Goal: Use online tool/utility: Utilize a website feature to perform a specific function

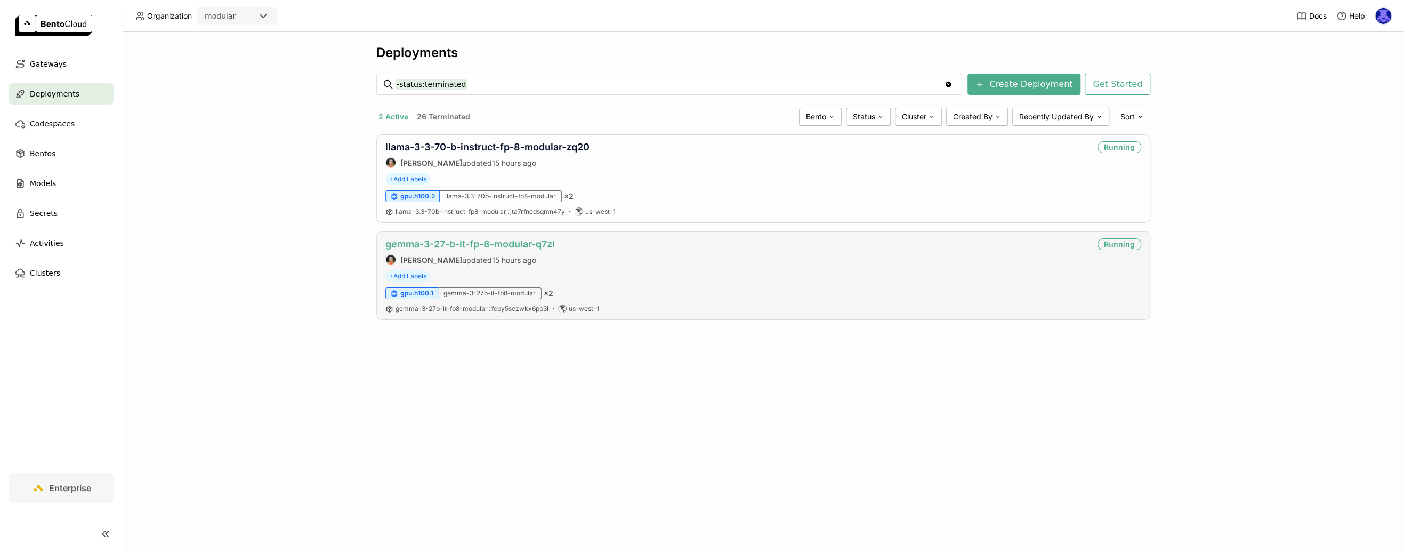
click at [461, 242] on link "gemma-3-27-b-it-fp-8-modular-q7zl" at bounding box center [469, 243] width 169 height 11
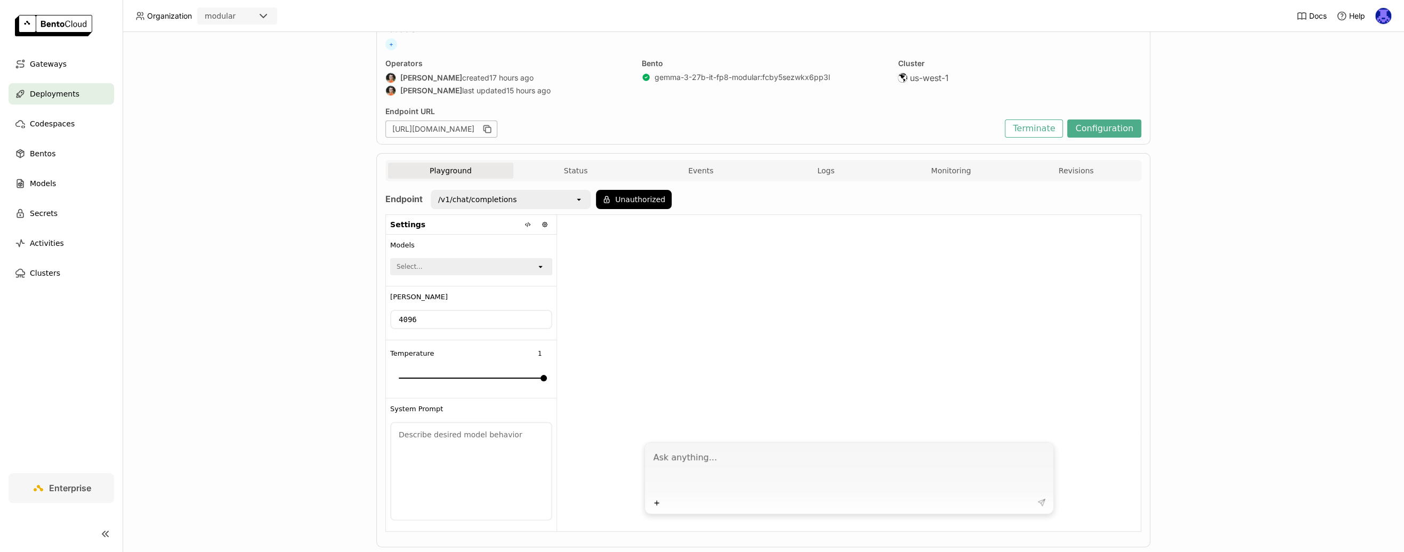
scroll to position [93, 0]
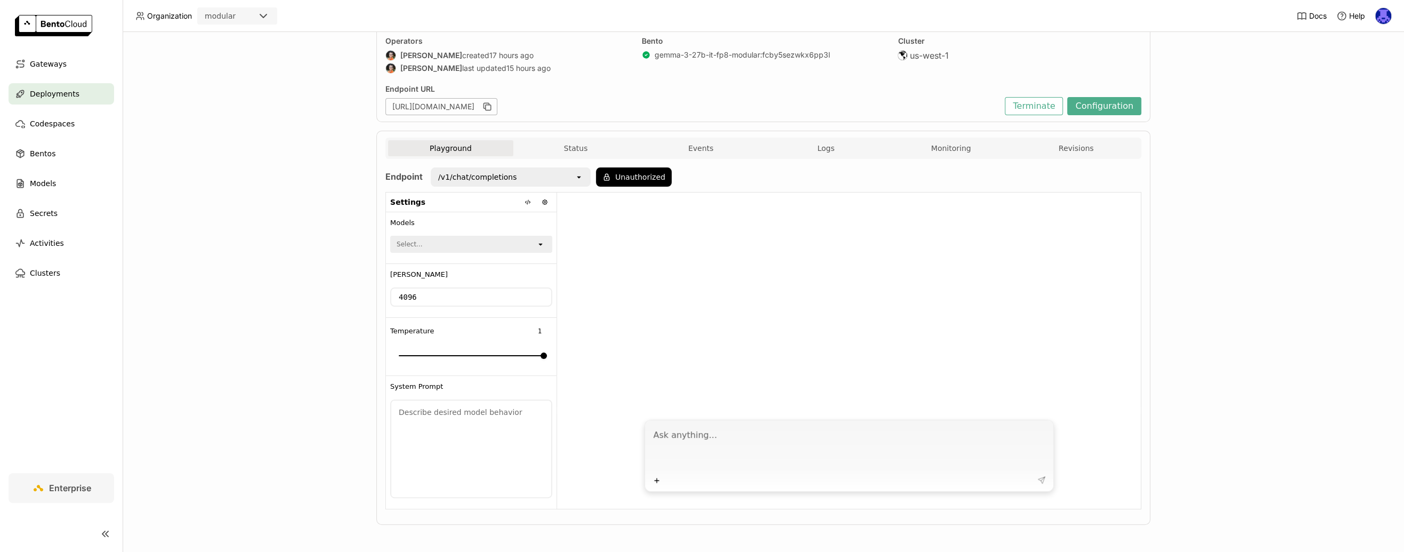
click at [867, 456] on textarea at bounding box center [849, 447] width 393 height 49
click at [864, 445] on textarea at bounding box center [849, 447] width 393 height 49
type textarea "J"
type textarea "Hi AI"
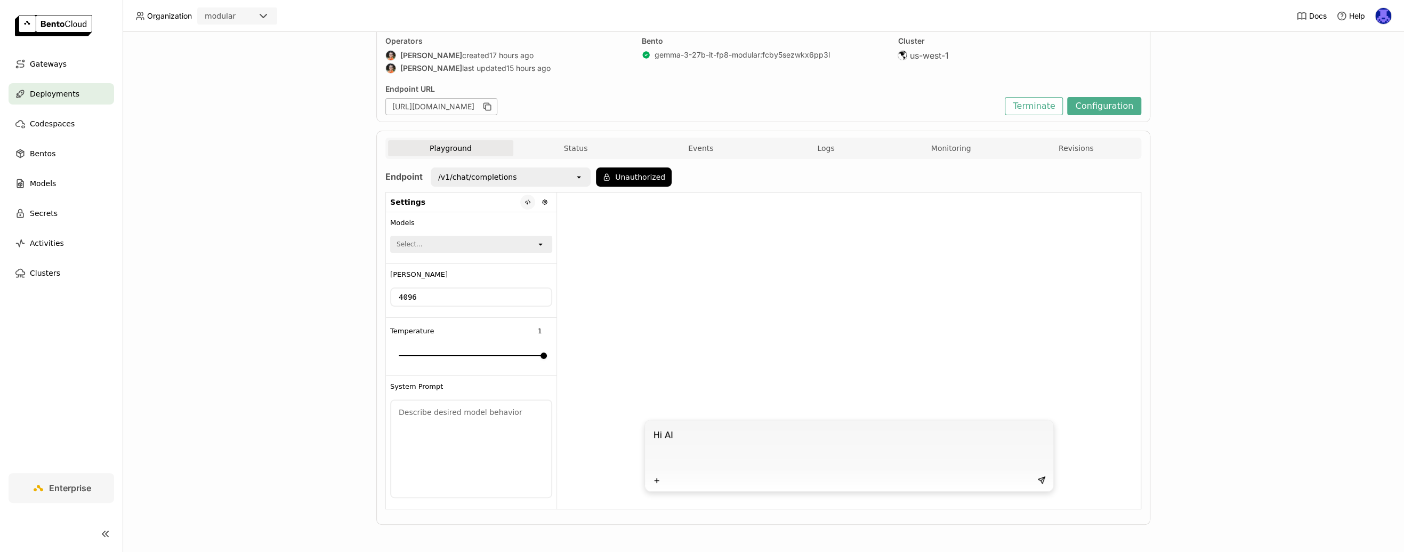
click at [524, 203] on icon at bounding box center [527, 202] width 6 height 6
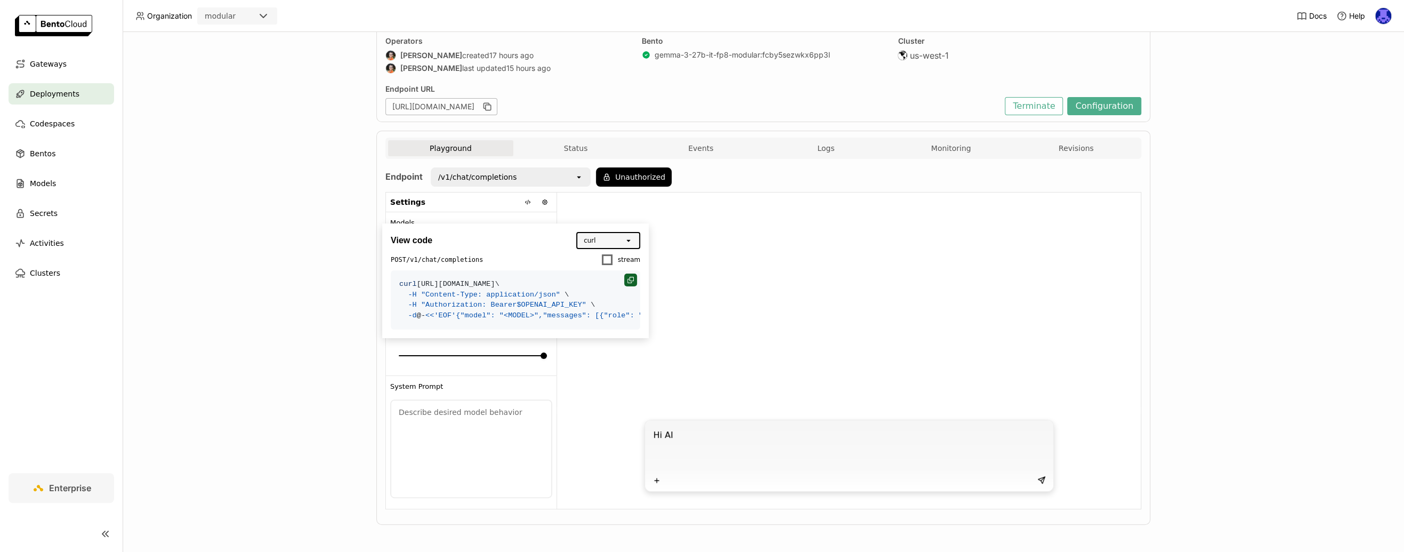
click at [627, 281] on icon at bounding box center [630, 280] width 6 height 6
click at [611, 257] on span at bounding box center [607, 259] width 11 height 11
click at [601, 253] on input "stream" at bounding box center [601, 253] width 0 height 0
click at [624, 278] on div at bounding box center [630, 279] width 13 height 13
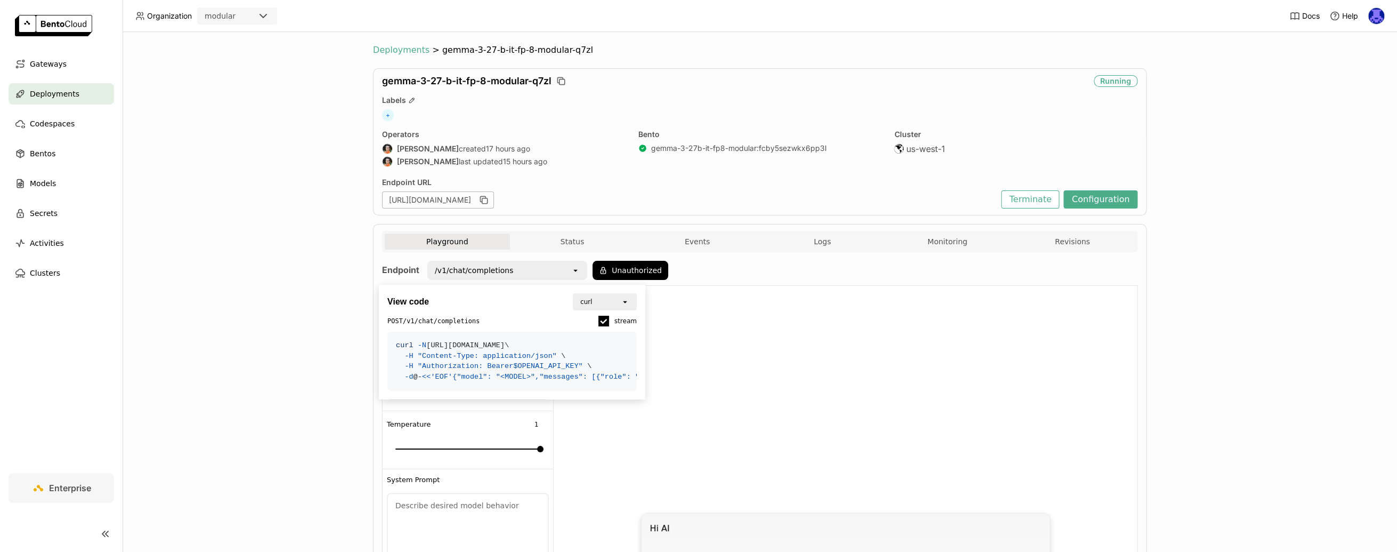
click at [409, 52] on span "Deployments" at bounding box center [401, 50] width 56 height 11
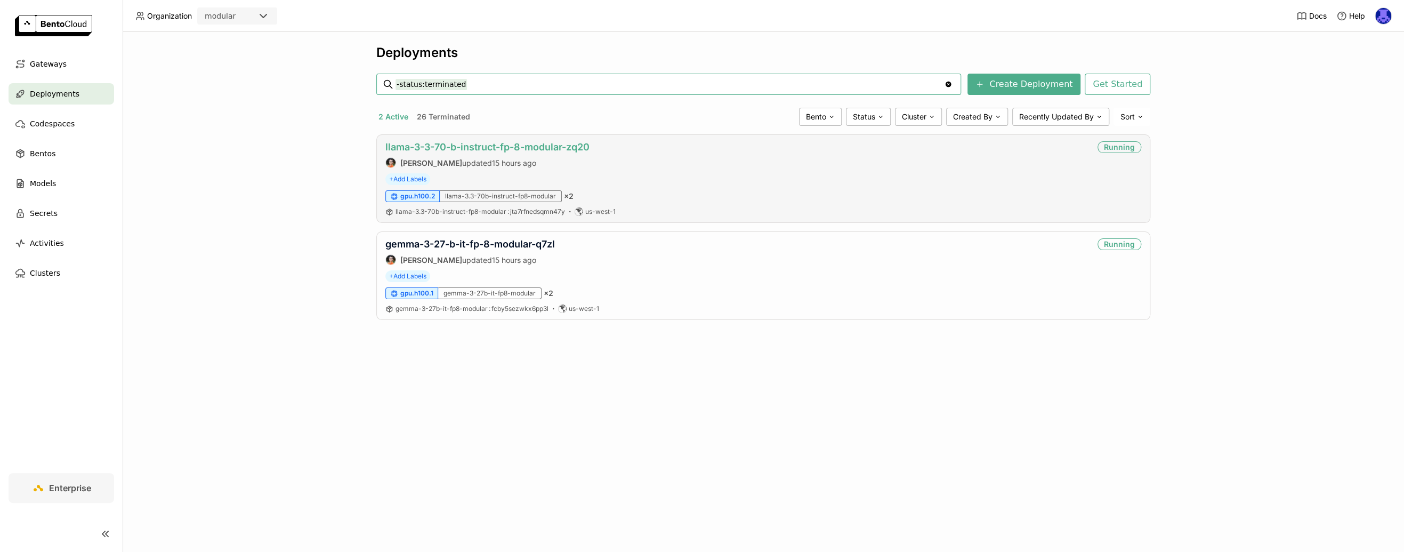
click at [485, 146] on link "llama-3-3-70-b-instruct-fp-8-modular-zq20" at bounding box center [487, 146] width 204 height 11
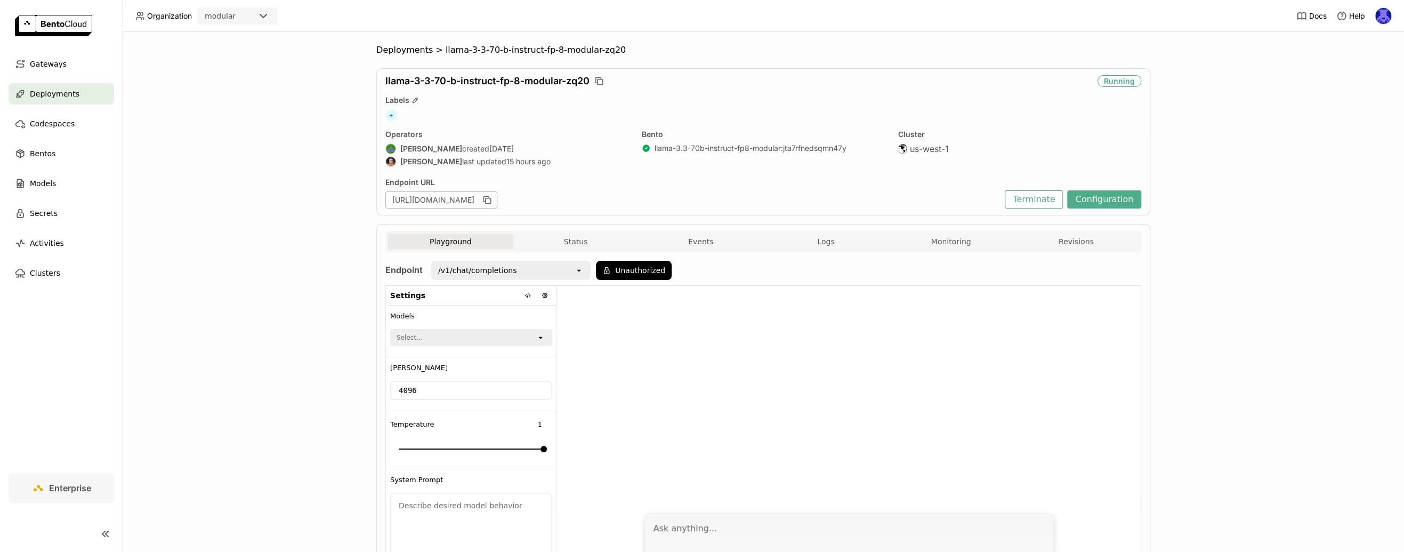
click at [568, 270] on div "/v1/chat/completions" at bounding box center [503, 270] width 143 height 17
click at [756, 449] on div at bounding box center [849, 396] width 584 height 221
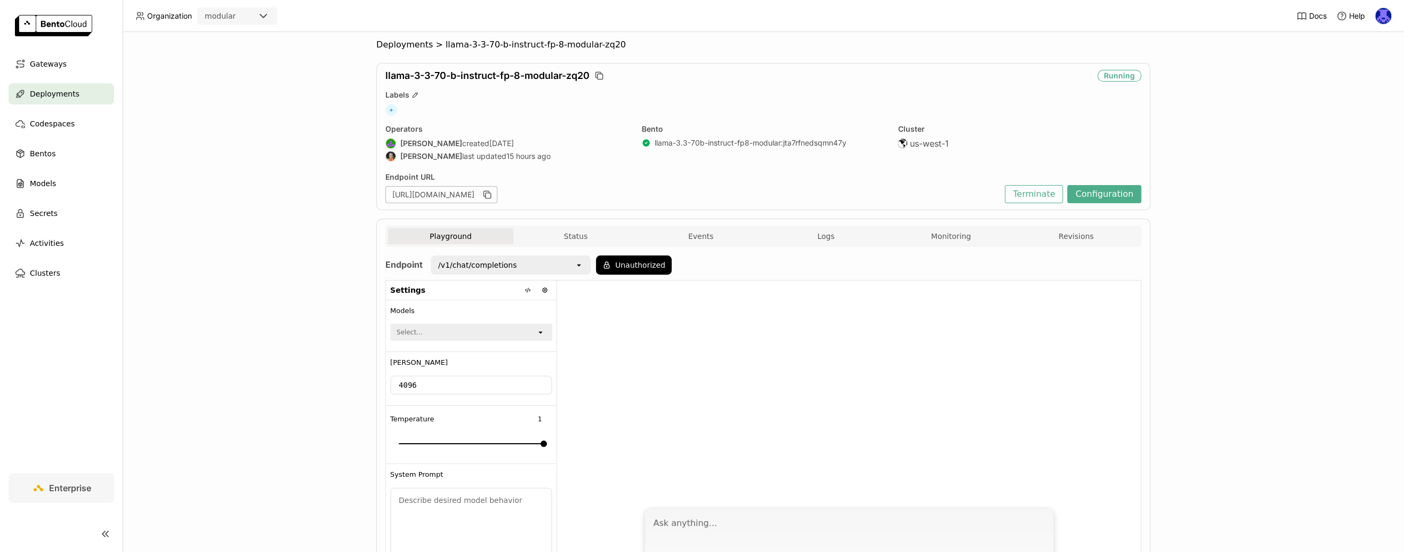
click at [529, 333] on div "Select..." at bounding box center [463, 332] width 145 height 15
click at [619, 333] on div at bounding box center [849, 390] width 584 height 221
drag, startPoint x: 378, startPoint y: 70, endPoint x: 442, endPoint y: 77, distance: 64.4
click at [442, 77] on div "llama-3-3-70-b-instruct-fp-8-modular-zq20 Running Labels + Operators [PERSON_NA…" at bounding box center [763, 136] width 774 height 147
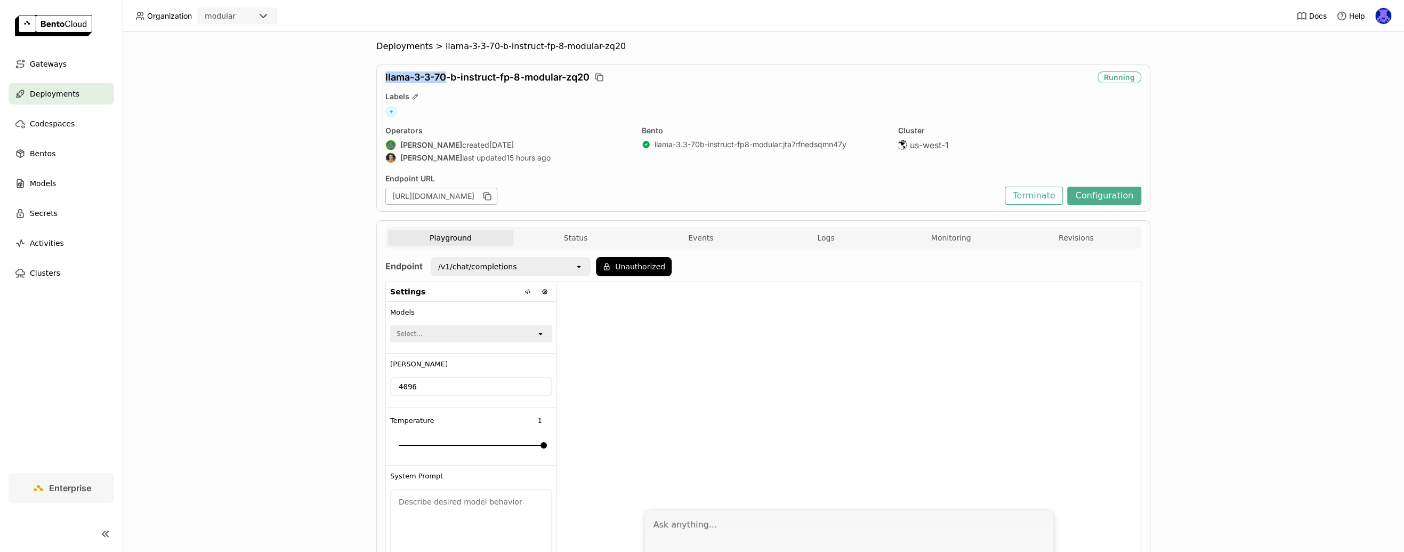
drag, startPoint x: 517, startPoint y: 196, endPoint x: 415, endPoint y: 197, distance: 102.9
click at [415, 197] on div "[URL][DOMAIN_NAME]" at bounding box center [441, 196] width 112 height 17
click at [497, 49] on span "llama-3-3-70-b-instruct-fp-8-modular-zq20" at bounding box center [536, 46] width 180 height 11
click at [417, 51] on span "Deployments" at bounding box center [404, 46] width 56 height 11
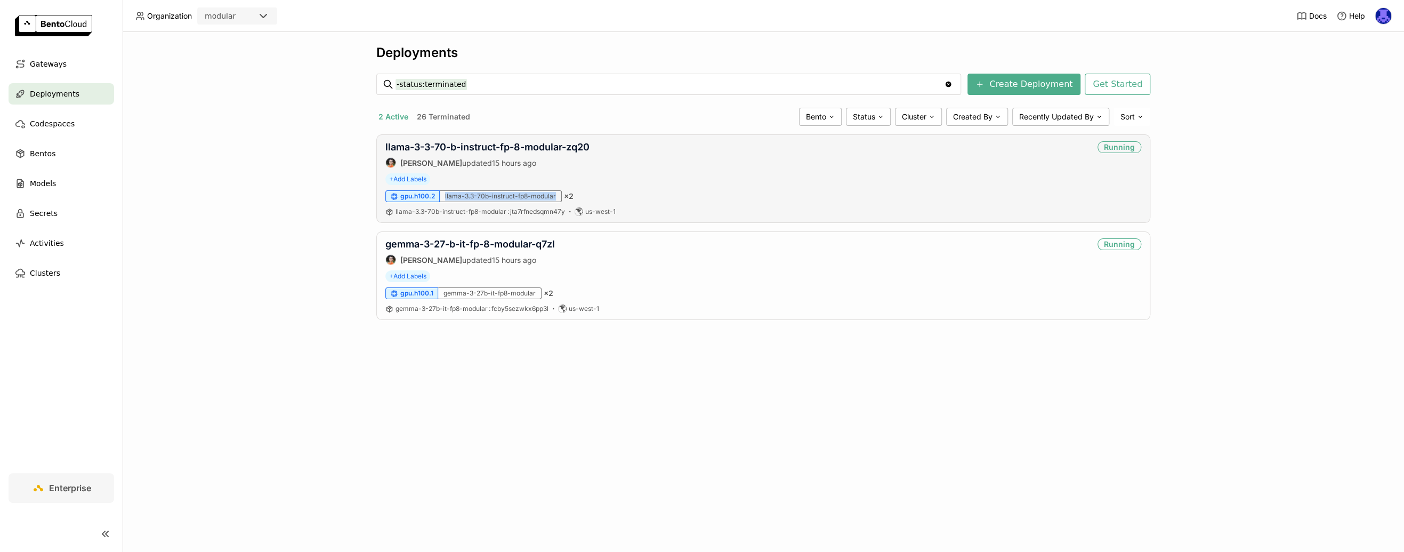
drag, startPoint x: 557, startPoint y: 196, endPoint x: 443, endPoint y: 194, distance: 114.1
click at [443, 194] on div "llama-3.3-70b-instruct-fp8-modular" at bounding box center [501, 196] width 122 height 12
copy div "llama-3.3-70b-instruct-fp8-modular"
click at [564, 191] on span "× 2" at bounding box center [569, 196] width 10 height 10
click at [543, 145] on link "llama-3-3-70-b-instruct-fp-8-modular-zq20" at bounding box center [487, 146] width 204 height 11
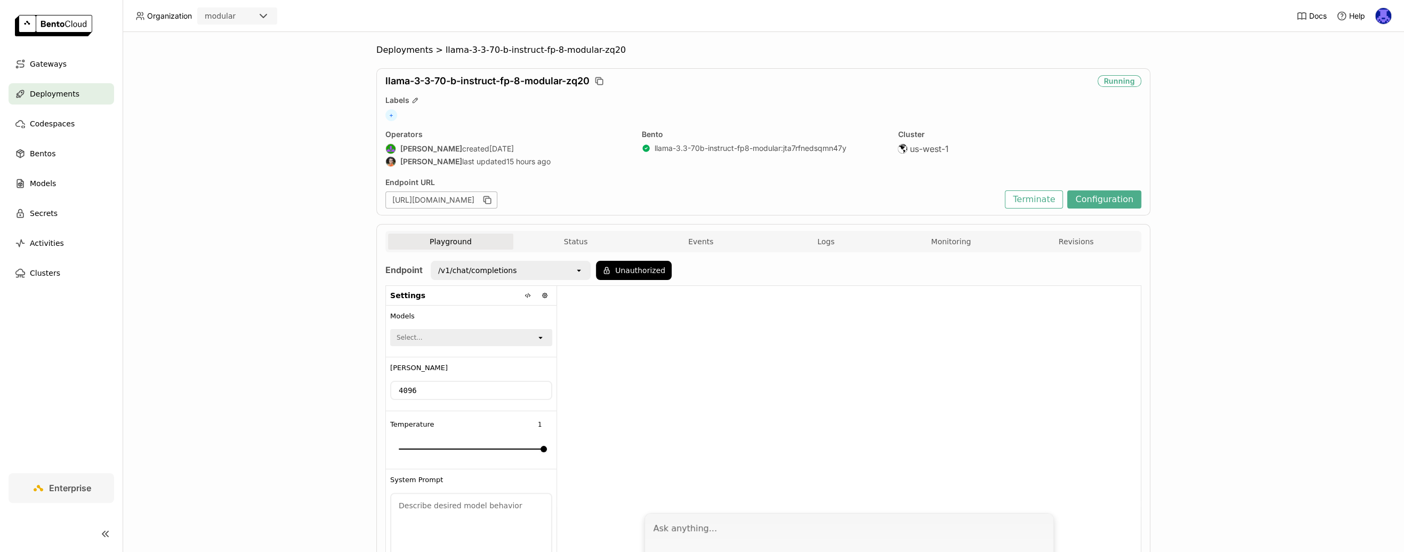
scroll to position [93, 0]
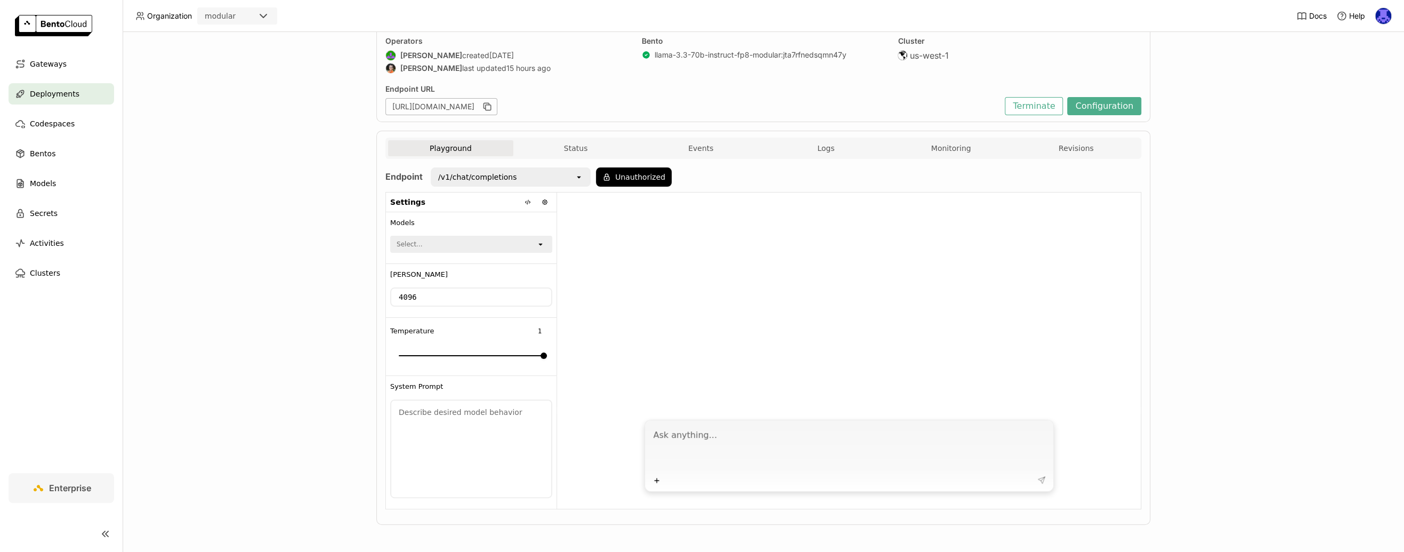
click at [734, 443] on textarea at bounding box center [849, 447] width 393 height 49
click at [723, 436] on textarea at bounding box center [849, 447] width 393 height 49
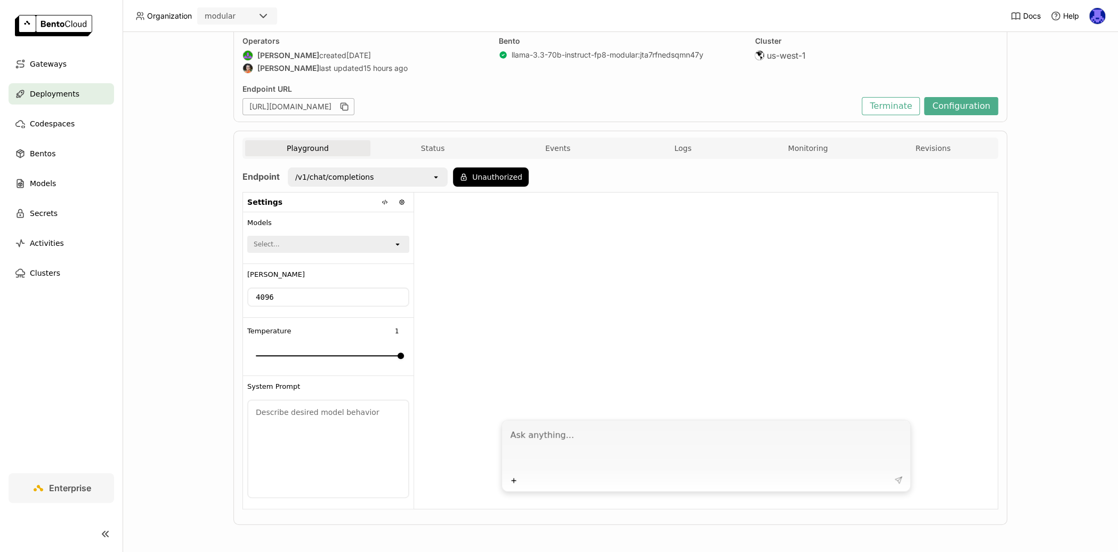
click at [726, 457] on textarea at bounding box center [707, 447] width 393 height 49
click at [432, 178] on icon "open" at bounding box center [436, 177] width 9 height 9
click at [516, 243] on div at bounding box center [706, 302] width 584 height 221
click at [489, 184] on button "Unauthorized" at bounding box center [491, 176] width 76 height 19
click at [502, 206] on div "Input Token" at bounding box center [461, 204] width 90 height 17
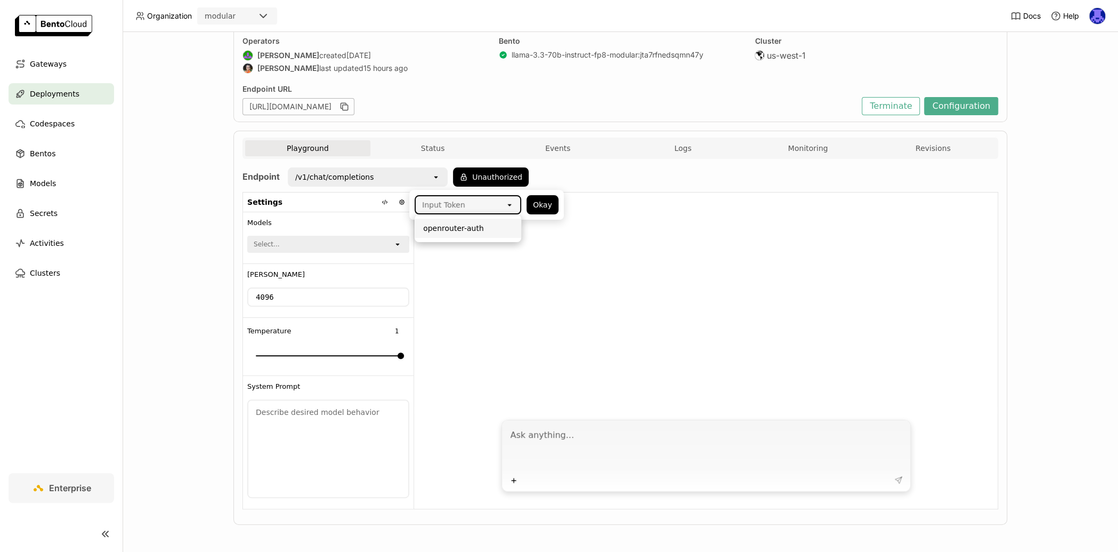
click at [499, 229] on div "openrouter-auth" at bounding box center [468, 228] width 90 height 11
click at [504, 205] on icon "Clear value" at bounding box center [501, 204] width 5 height 5
click at [590, 320] on div at bounding box center [706, 302] width 584 height 221
click at [630, 446] on textarea at bounding box center [707, 447] width 393 height 49
type textarea "hey AI"
